Goal: Task Accomplishment & Management: Manage account settings

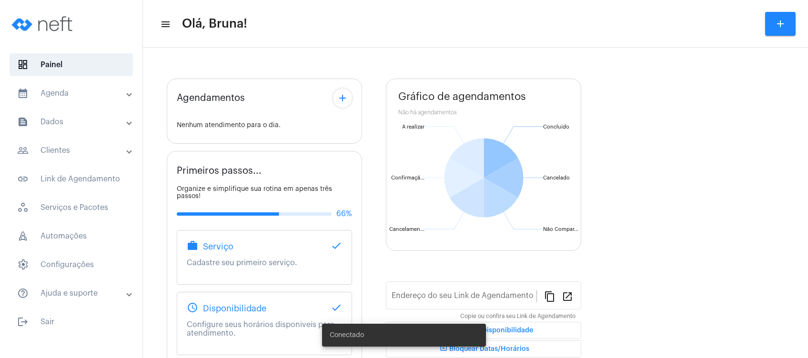
click at [89, 96] on mat-panel-title "calendar_month_outlined Agenda" at bounding box center [72, 93] width 110 height 11
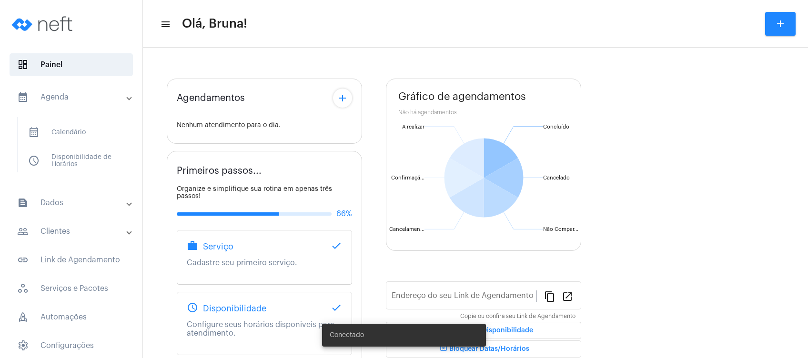
type input "[URL][DOMAIN_NAME]"
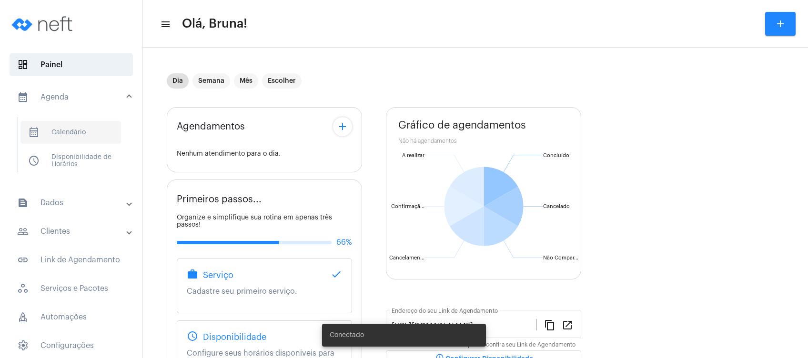
click at [86, 121] on span "calendar_month_outlined Calendário" at bounding box center [70, 132] width 101 height 23
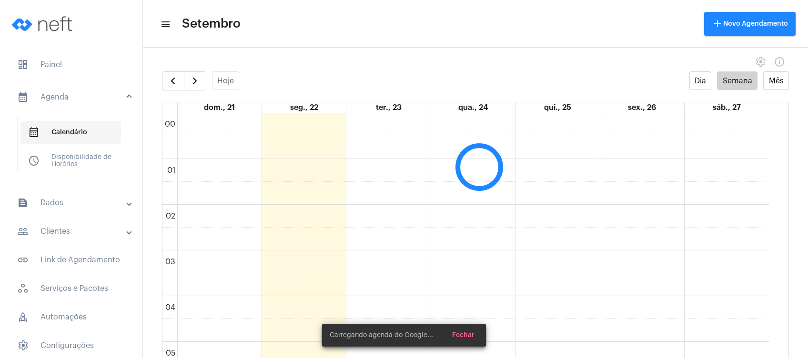
scroll to position [274, 0]
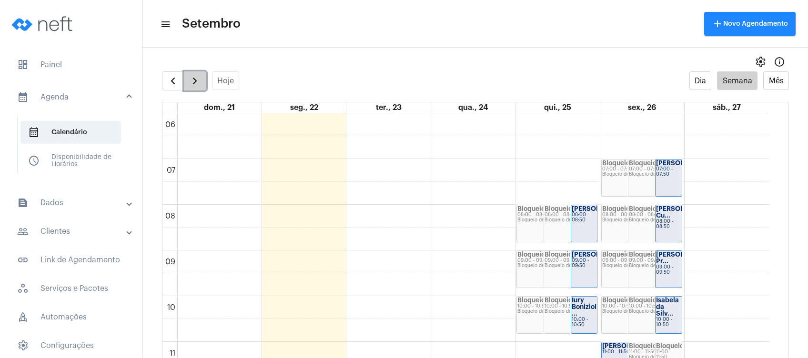
click at [194, 85] on span "button" at bounding box center [194, 80] width 11 height 11
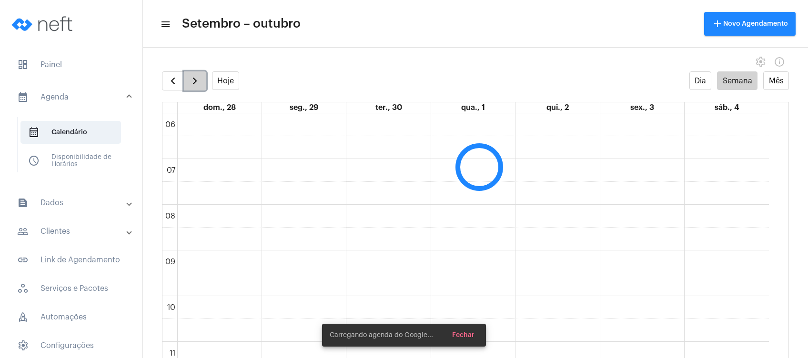
scroll to position [275, 0]
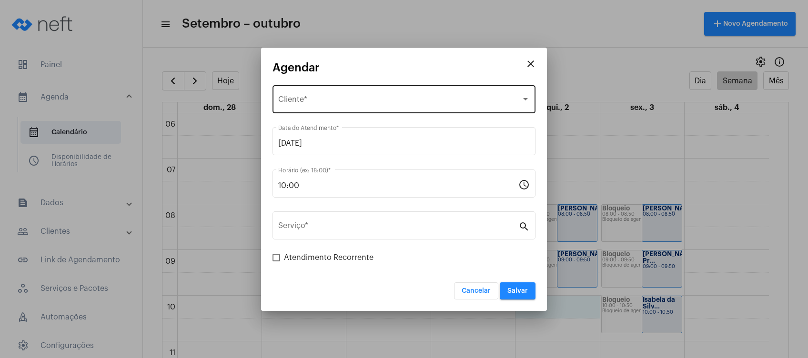
click at [315, 91] on div "Selecione o Cliente Cliente *" at bounding box center [404, 98] width 252 height 30
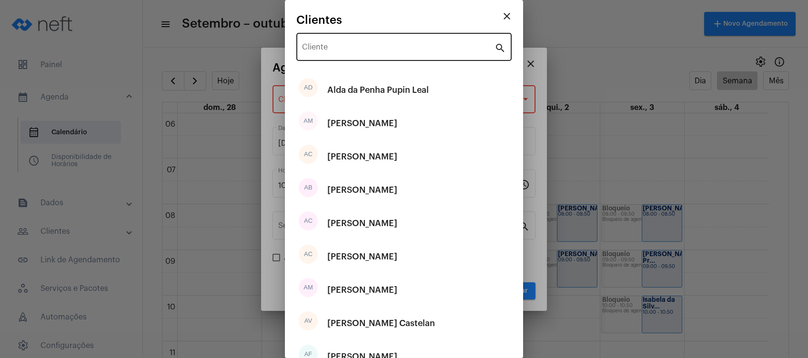
click at [364, 55] on div "Cliente" at bounding box center [398, 46] width 193 height 30
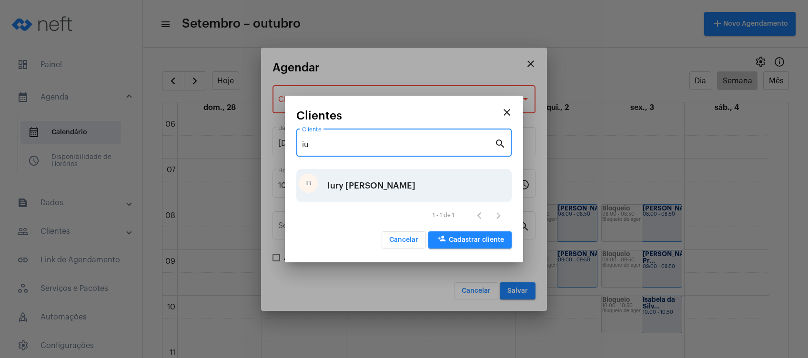
type input "iu"
click at [375, 182] on div "Iury [PERSON_NAME]" at bounding box center [371, 186] width 88 height 29
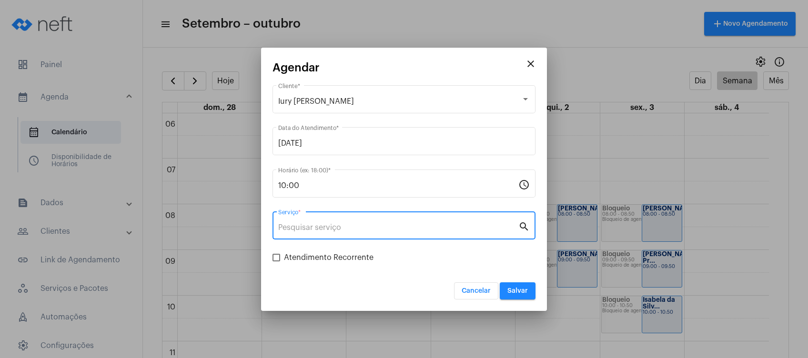
click at [365, 232] on input "Serviço *" at bounding box center [398, 227] width 240 height 9
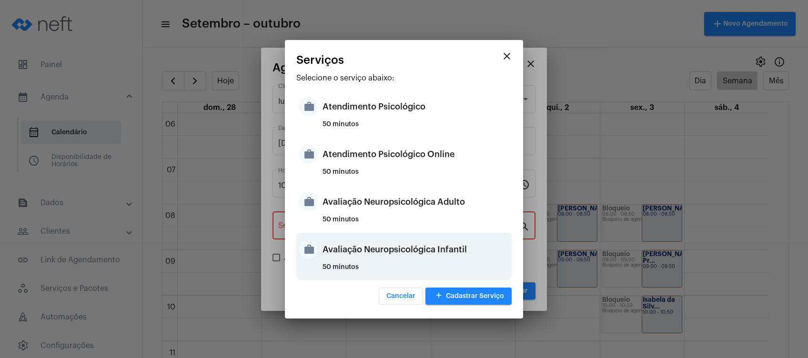
click at [402, 244] on div "Avaliação Neuropsicológica Infantil" at bounding box center [416, 249] width 187 height 29
type input "Avaliação Neuropsicológica Infantil"
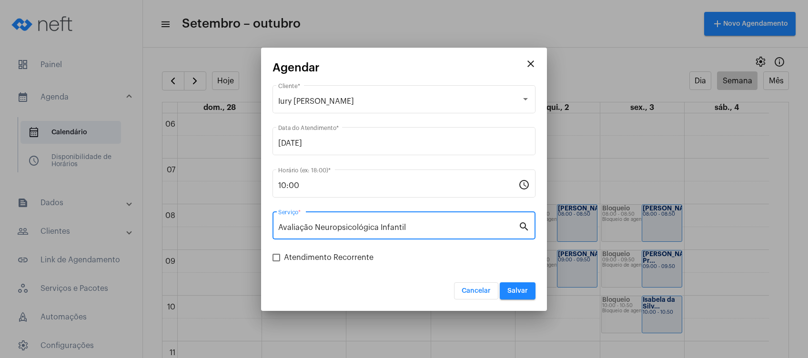
click at [517, 293] on span "Salvar" at bounding box center [517, 291] width 20 height 7
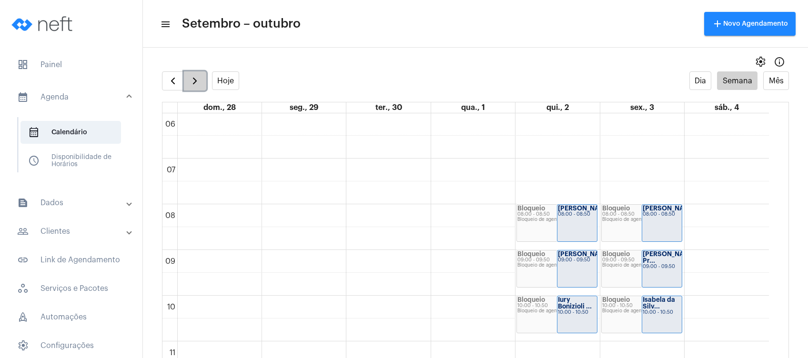
click at [194, 76] on span "button" at bounding box center [194, 80] width 11 height 11
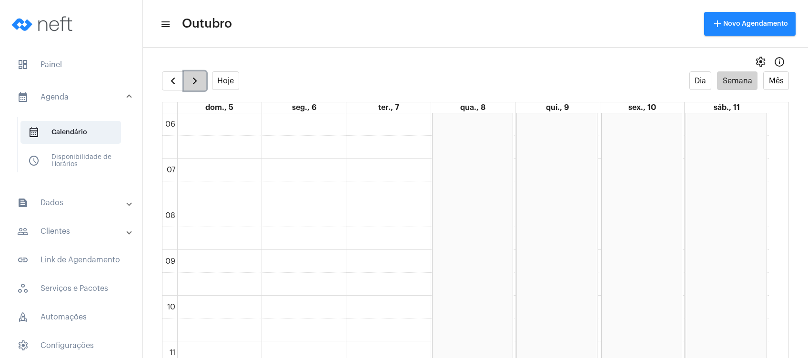
click at [194, 76] on span "button" at bounding box center [194, 80] width 11 height 11
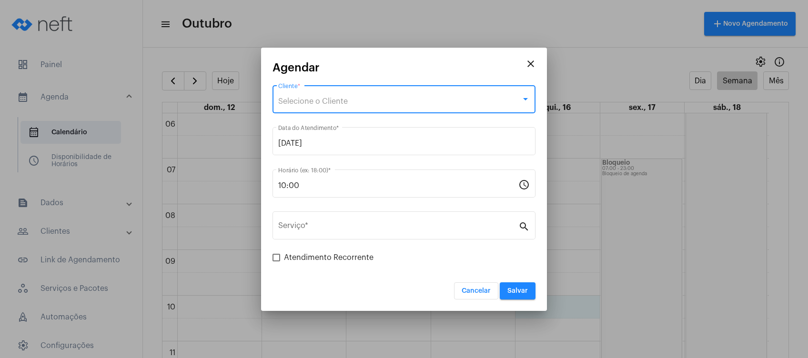
click at [383, 103] on div "Selecione o Cliente" at bounding box center [399, 101] width 243 height 9
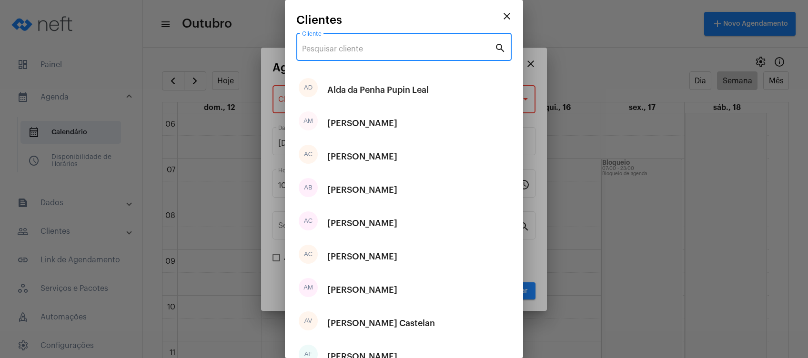
click at [357, 52] on input "Cliente" at bounding box center [398, 49] width 193 height 9
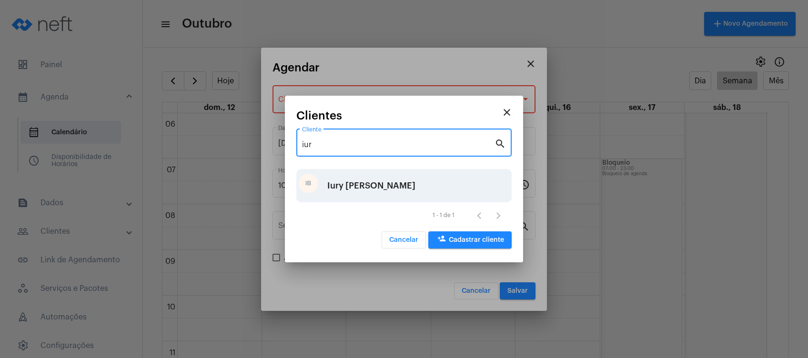
type input "iur"
click at [370, 183] on div "Iury [PERSON_NAME]" at bounding box center [371, 186] width 88 height 29
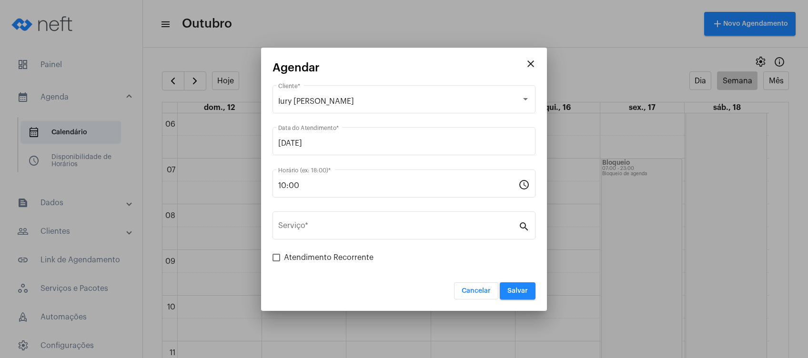
click at [368, 208] on mat-form-field "10:00 Horário (ex: 18:00) * schedule" at bounding box center [404, 189] width 263 height 42
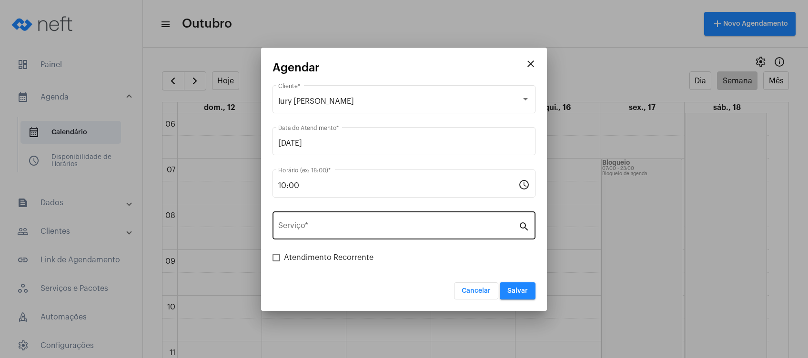
click at [367, 221] on div "Serviço *" at bounding box center [398, 225] width 240 height 30
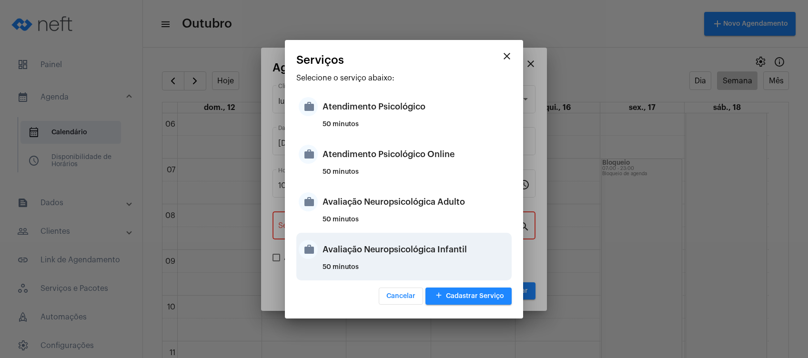
click at [386, 252] on div "Avaliação Neuropsicológica Infantil" at bounding box center [416, 249] width 187 height 29
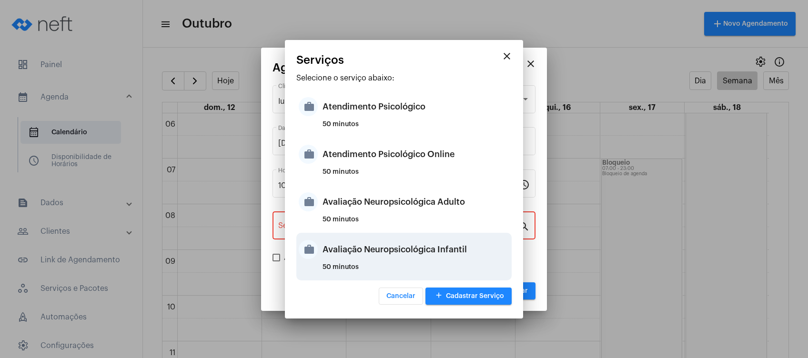
type input "Avaliação Neuropsicológica Infantil"
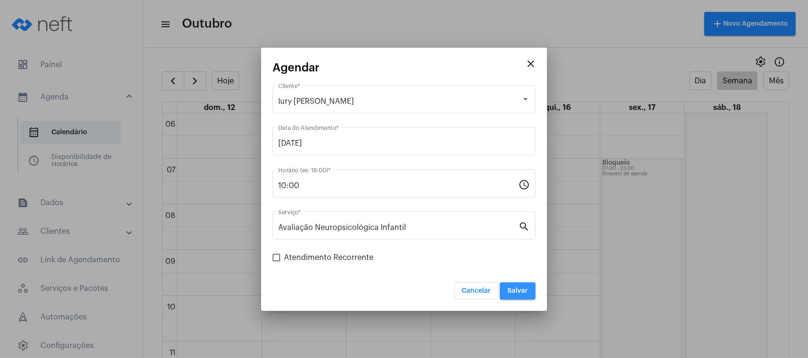
click at [526, 293] on span "Salvar" at bounding box center [517, 291] width 20 height 7
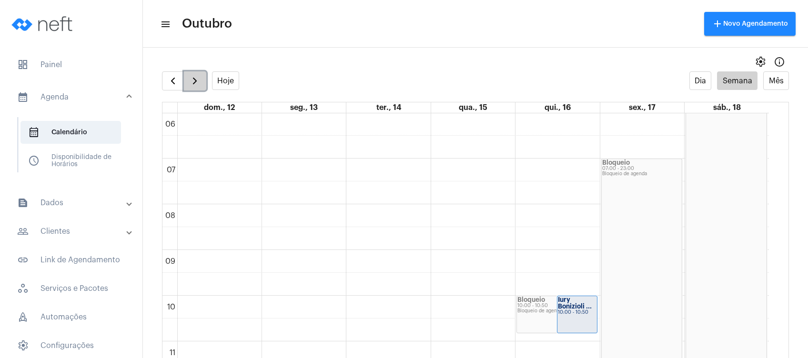
click at [196, 84] on span "button" at bounding box center [194, 80] width 11 height 11
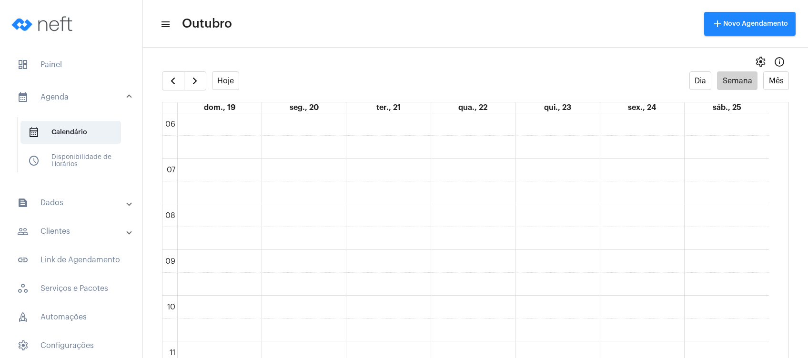
click at [63, 232] on mat-panel-title "people_outline Clientes" at bounding box center [72, 231] width 110 height 11
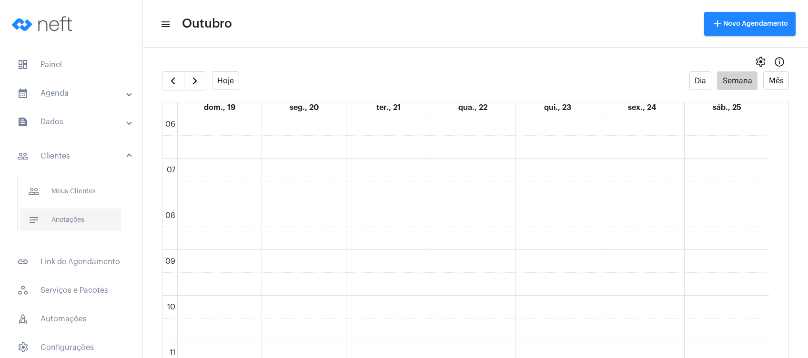
click at [76, 221] on span "notes Anotações" at bounding box center [70, 220] width 101 height 23
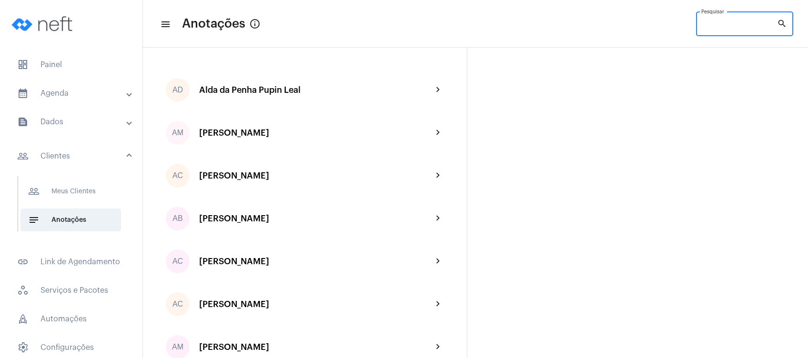
click at [712, 23] on input "Pesquisar" at bounding box center [739, 26] width 76 height 8
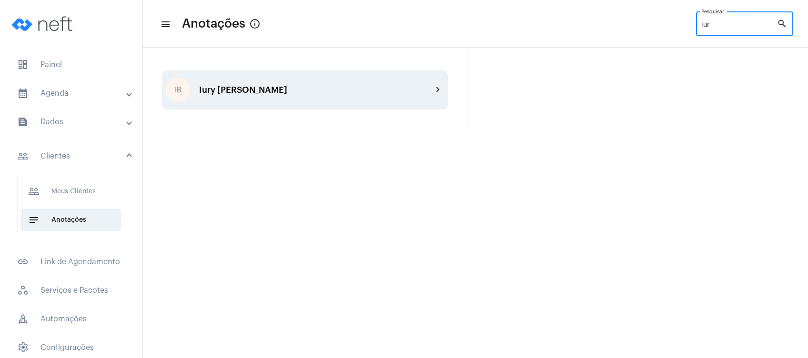
type input "iur"
click at [378, 97] on div "IB Iury Bonizioli Favero chevron_right" at bounding box center [305, 90] width 286 height 39
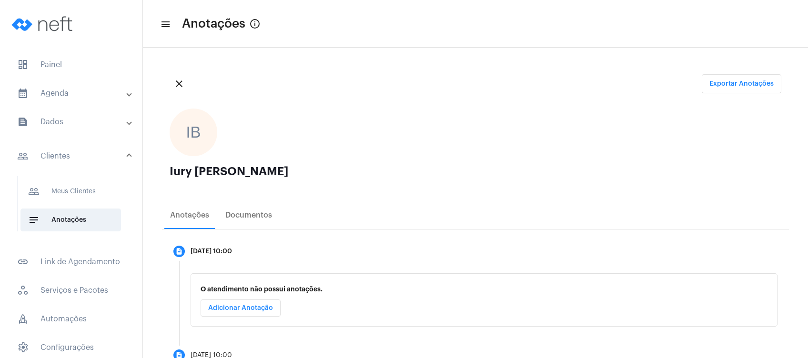
click at [459, 64] on div "close Exportar Anotações IB Iury Bonizioli Favero Anotações Documentos descript…" at bounding box center [475, 288] width 665 height 481
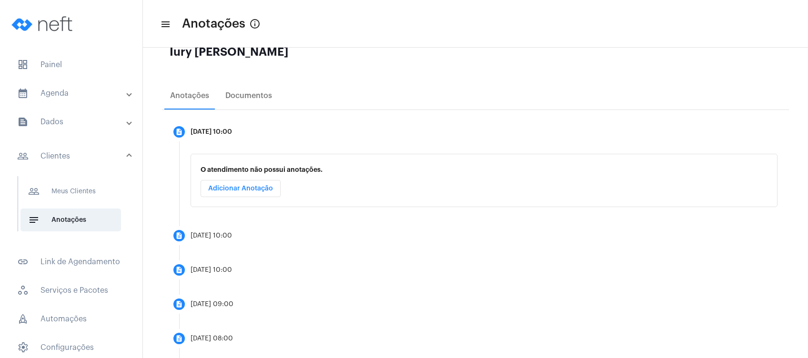
scroll to position [94, 0]
